Goal: Task Accomplishment & Management: Use online tool/utility

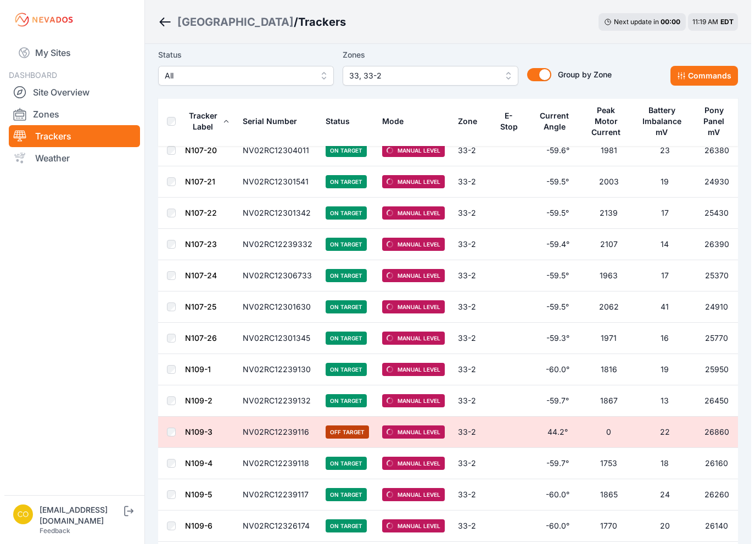
scroll to position [1977, 0]
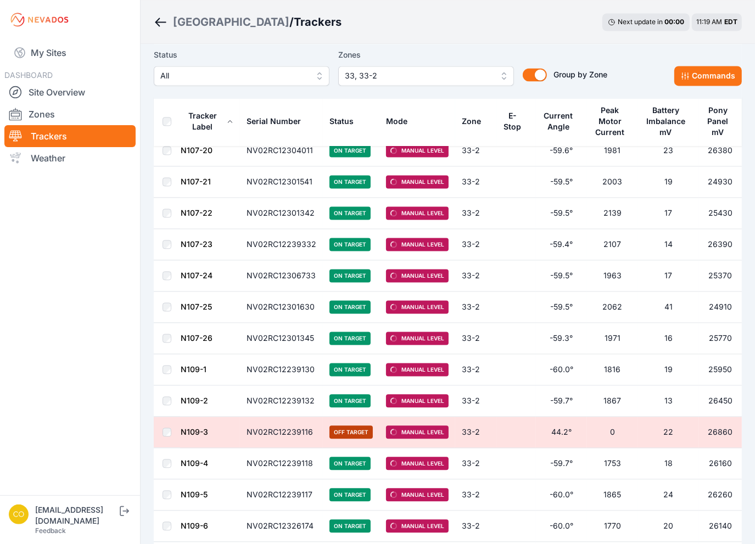
click at [387, 74] on span "33, 33-2" at bounding box center [418, 75] width 147 height 13
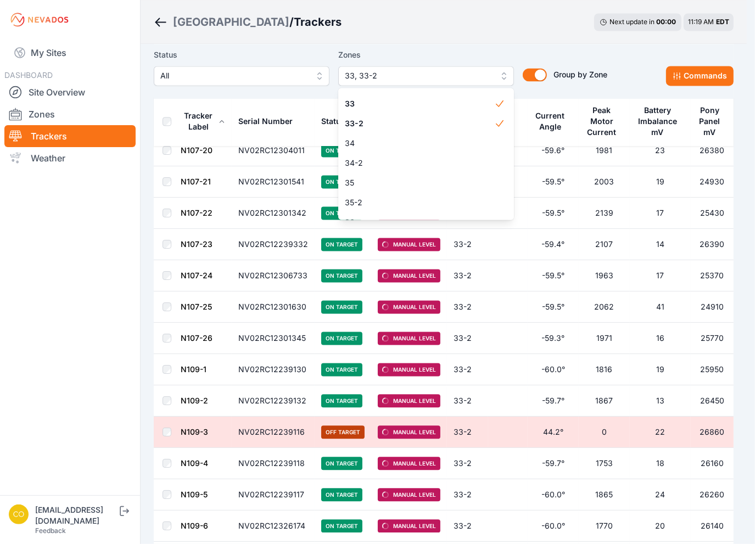
scroll to position [767, 0]
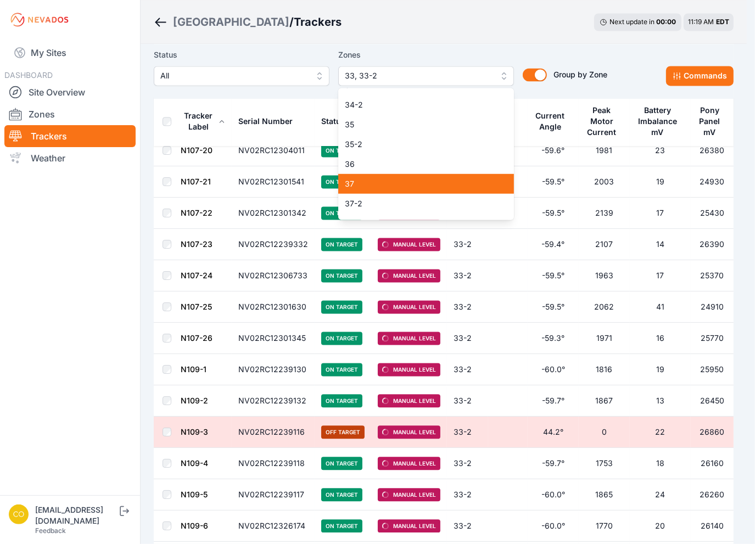
click at [382, 175] on div "37" at bounding box center [426, 184] width 176 height 20
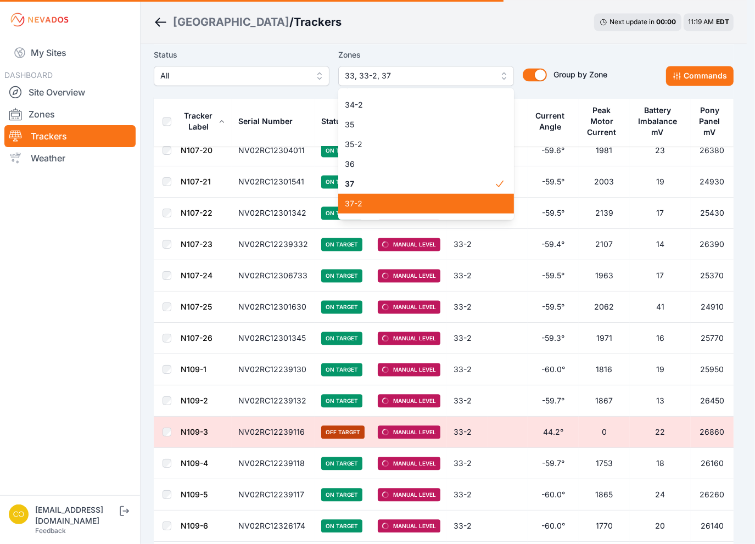
click at [372, 203] on span "37-2" at bounding box center [419, 203] width 149 height 11
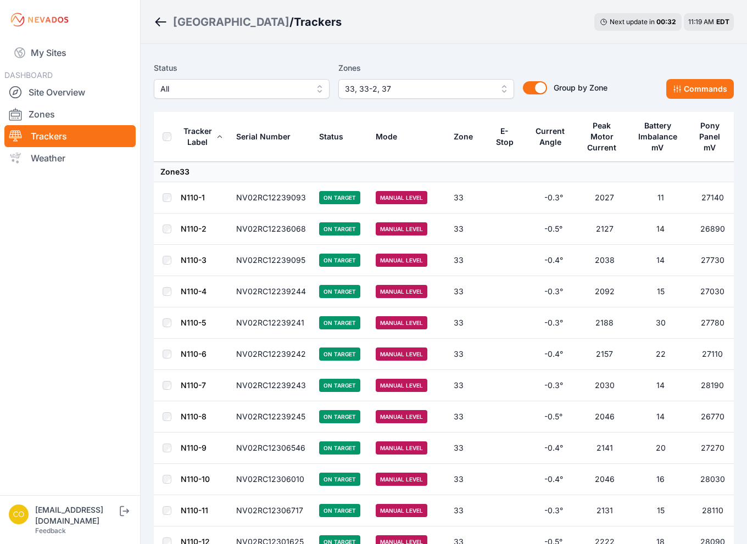
click at [472, 88] on span "33, 33-2, 37" at bounding box center [418, 88] width 147 height 13
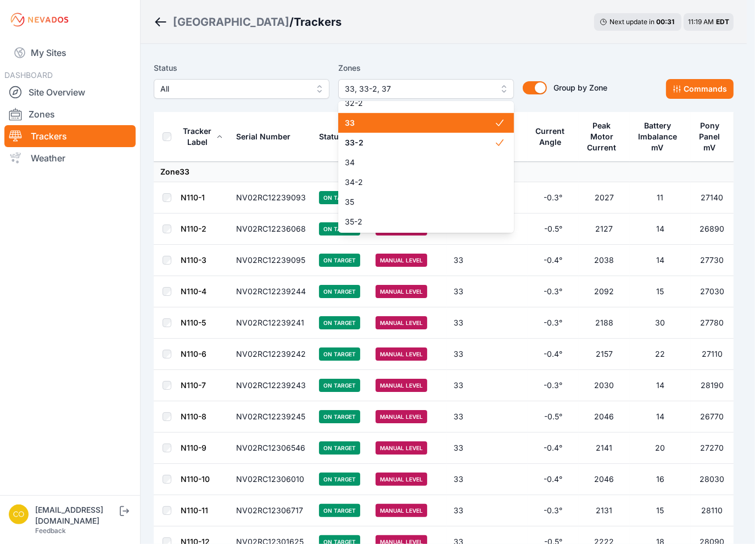
scroll to position [712, 0]
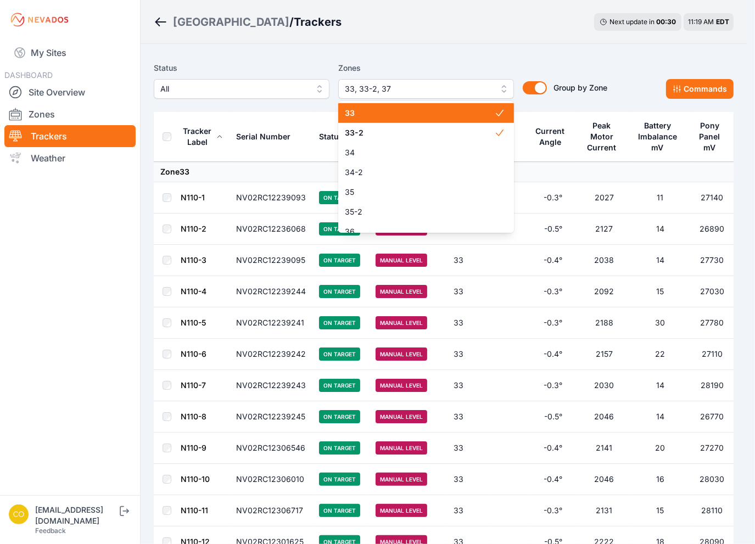
click at [367, 117] on span "33" at bounding box center [419, 113] width 149 height 11
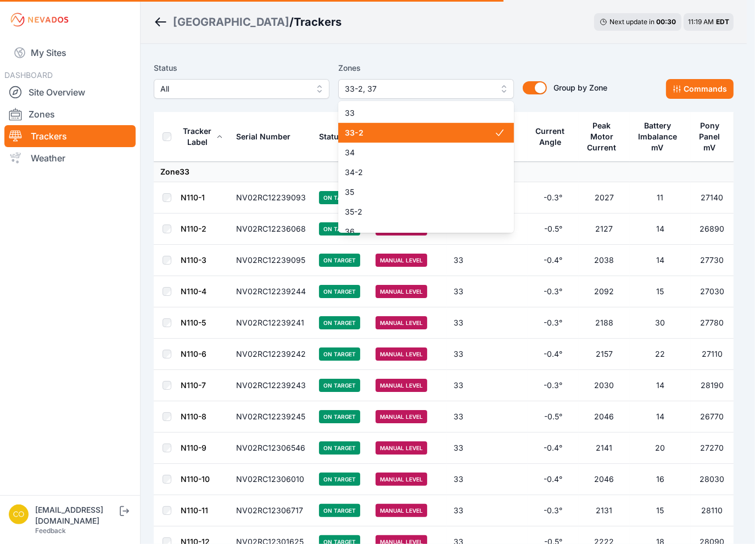
click at [369, 133] on span "33-2" at bounding box center [419, 132] width 149 height 11
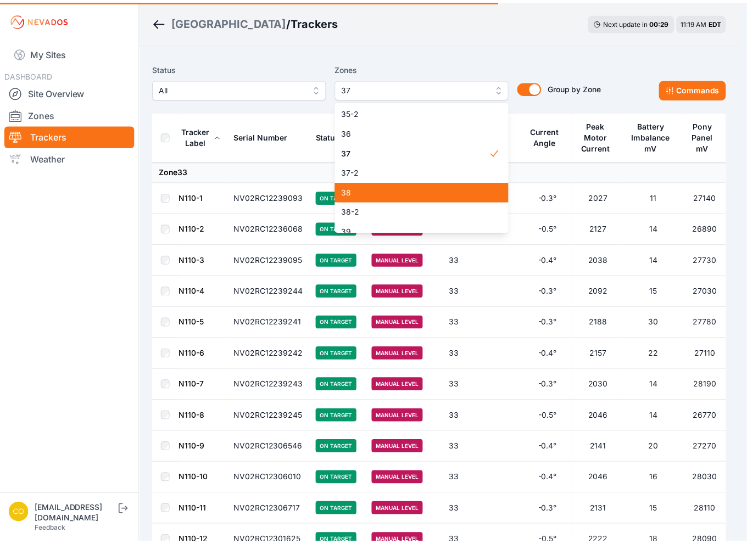
scroll to position [806, 0]
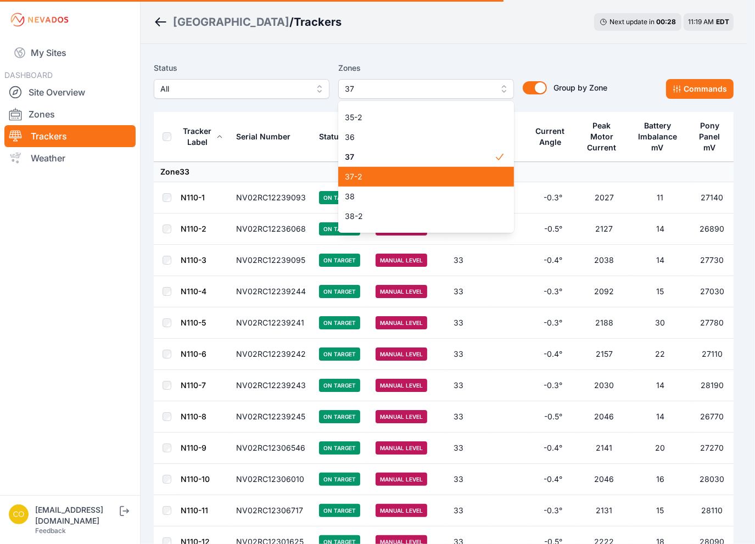
click at [375, 172] on span "37-2" at bounding box center [419, 176] width 149 height 11
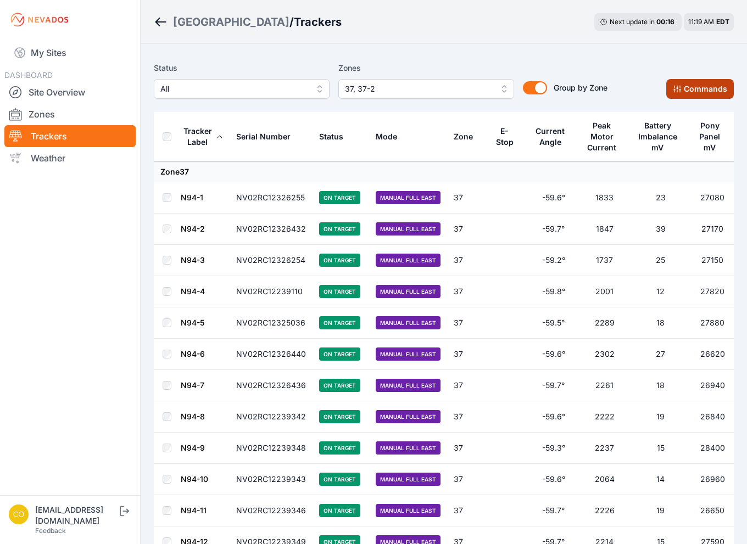
click at [699, 85] on button "Commands" at bounding box center [700, 89] width 68 height 20
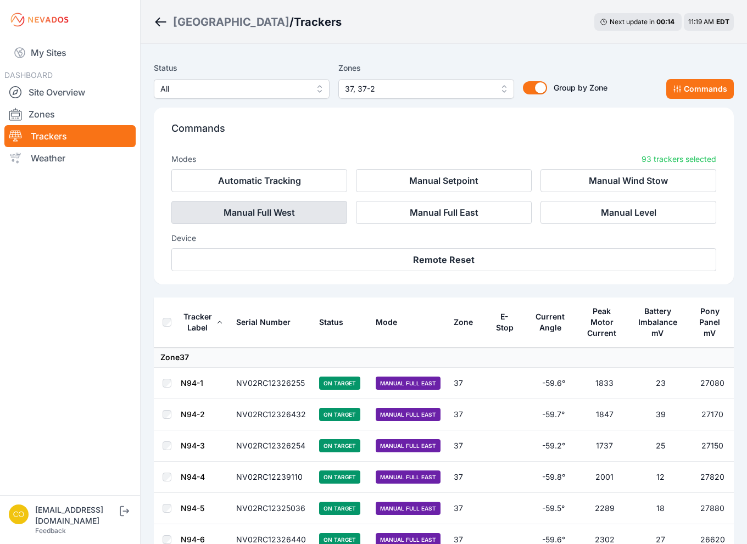
click at [304, 216] on button "Manual Full West" at bounding box center [259, 212] width 176 height 23
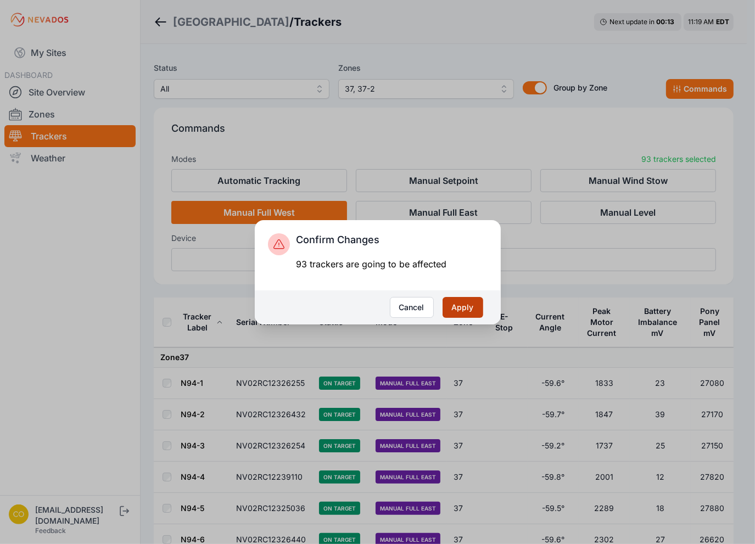
click at [473, 307] on button "Apply" at bounding box center [463, 307] width 41 height 21
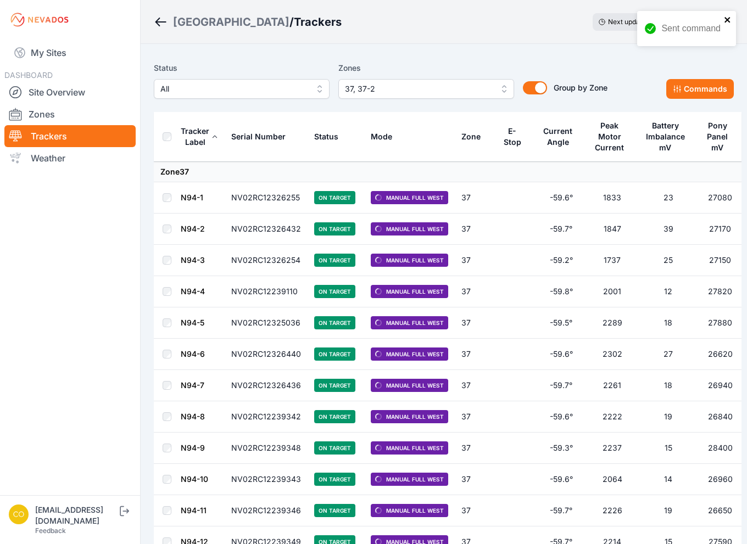
click at [725, 21] on icon "close" at bounding box center [726, 19] width 5 height 5
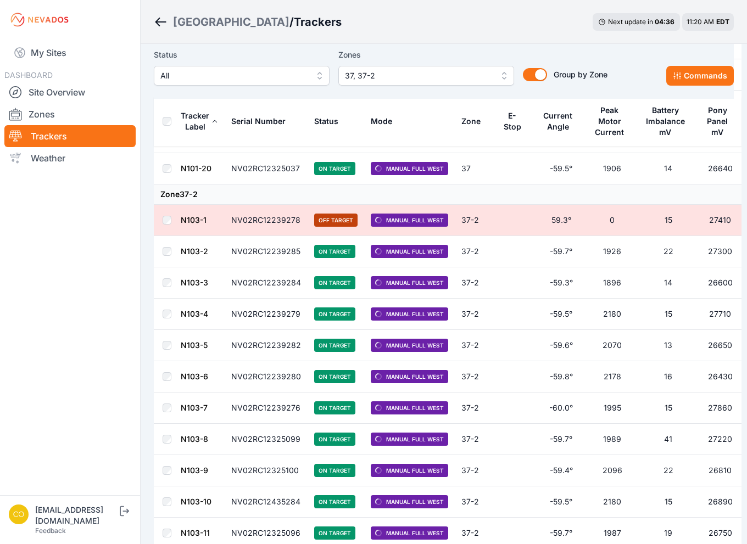
scroll to position [1626, 0]
